Goal: Navigation & Orientation: Go to known website

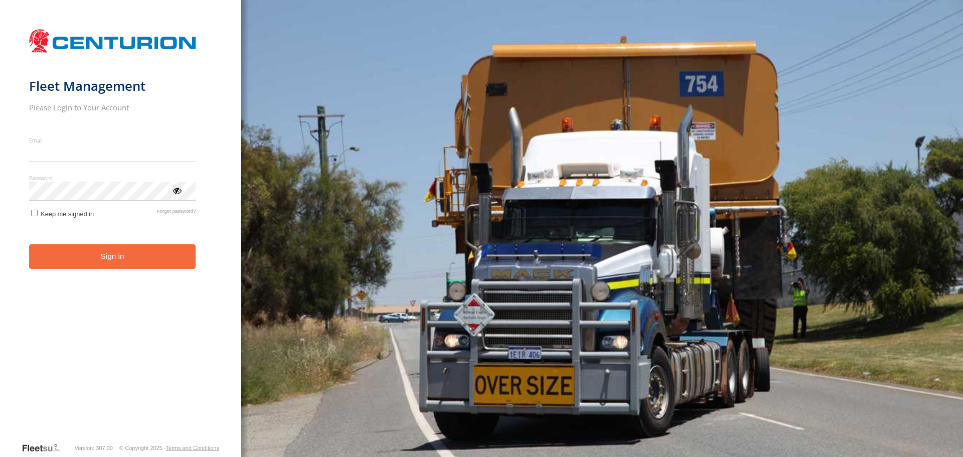
type input "**********"
click at [177, 203] on form "**********" at bounding box center [120, 233] width 183 height 418
click at [177, 192] on div "ViewPassword" at bounding box center [177, 190] width 10 height 10
click at [131, 260] on button "Sign in" at bounding box center [112, 256] width 167 height 25
